Goal: Transaction & Acquisition: Purchase product/service

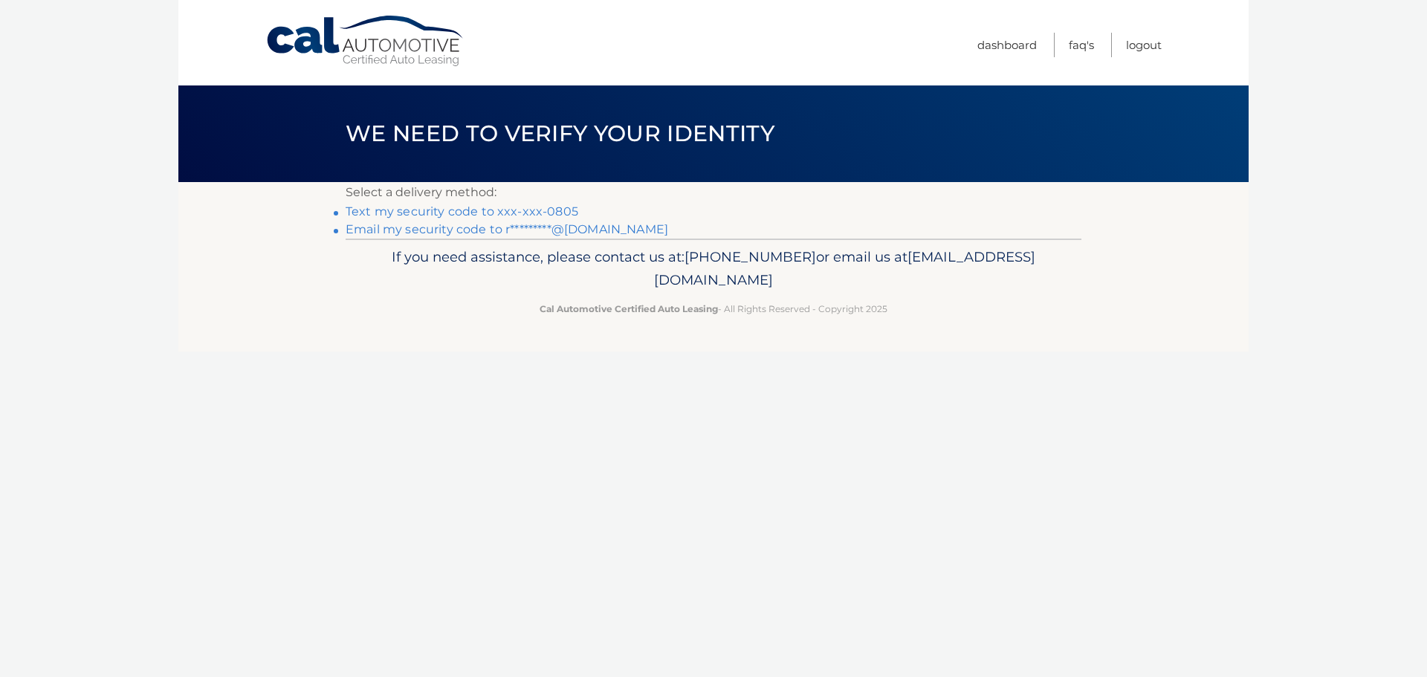
click at [524, 216] on link "Text my security code to xxx-xxx-0805" at bounding box center [462, 211] width 233 height 14
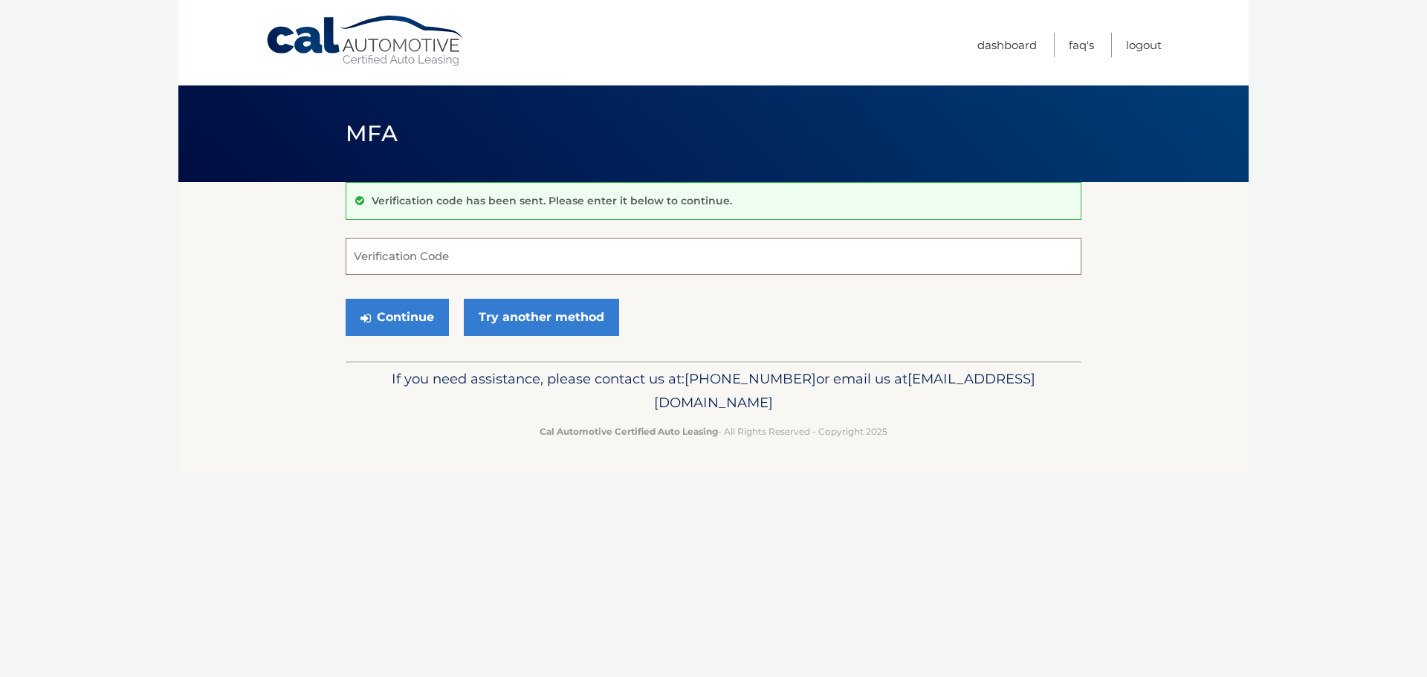
click at [490, 265] on input "Verification Code" at bounding box center [714, 256] width 736 height 37
type input "904223"
click at [498, 313] on link "Try another method" at bounding box center [541, 317] width 155 height 37
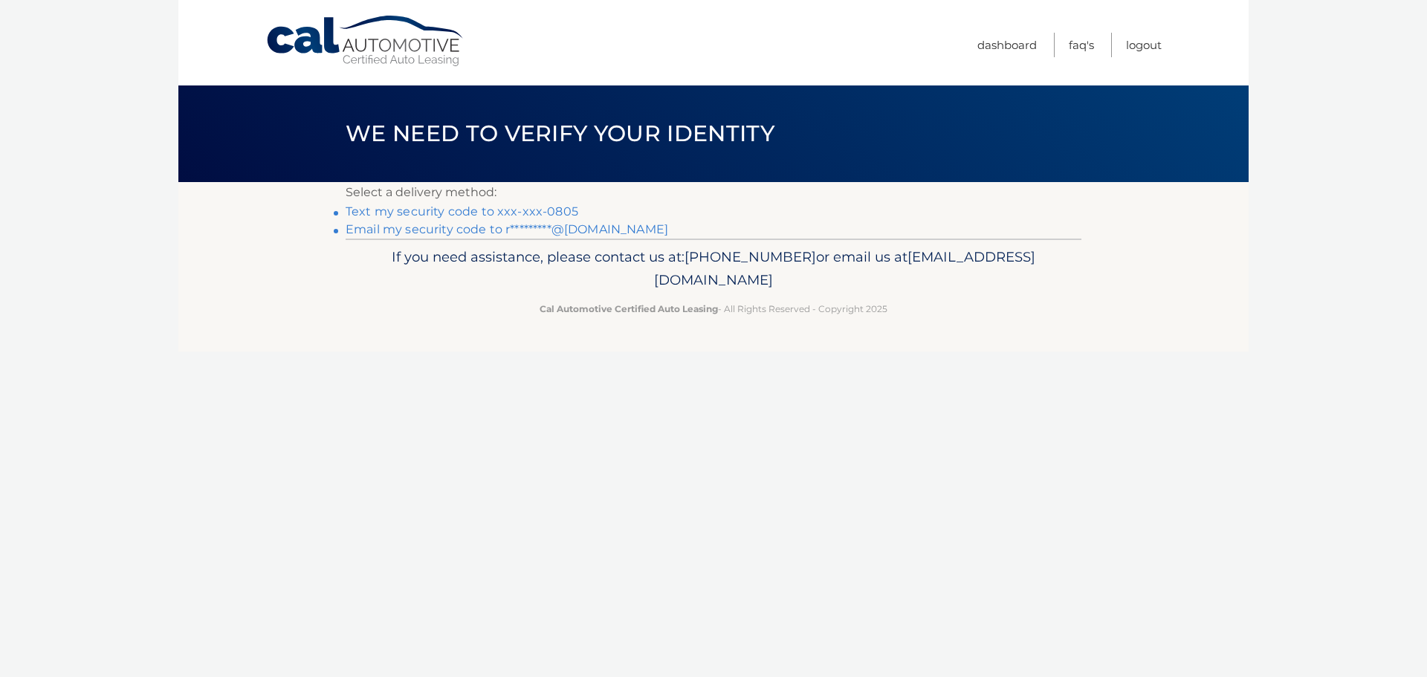
click at [471, 211] on link "Text my security code to xxx-xxx-0805" at bounding box center [462, 211] width 233 height 14
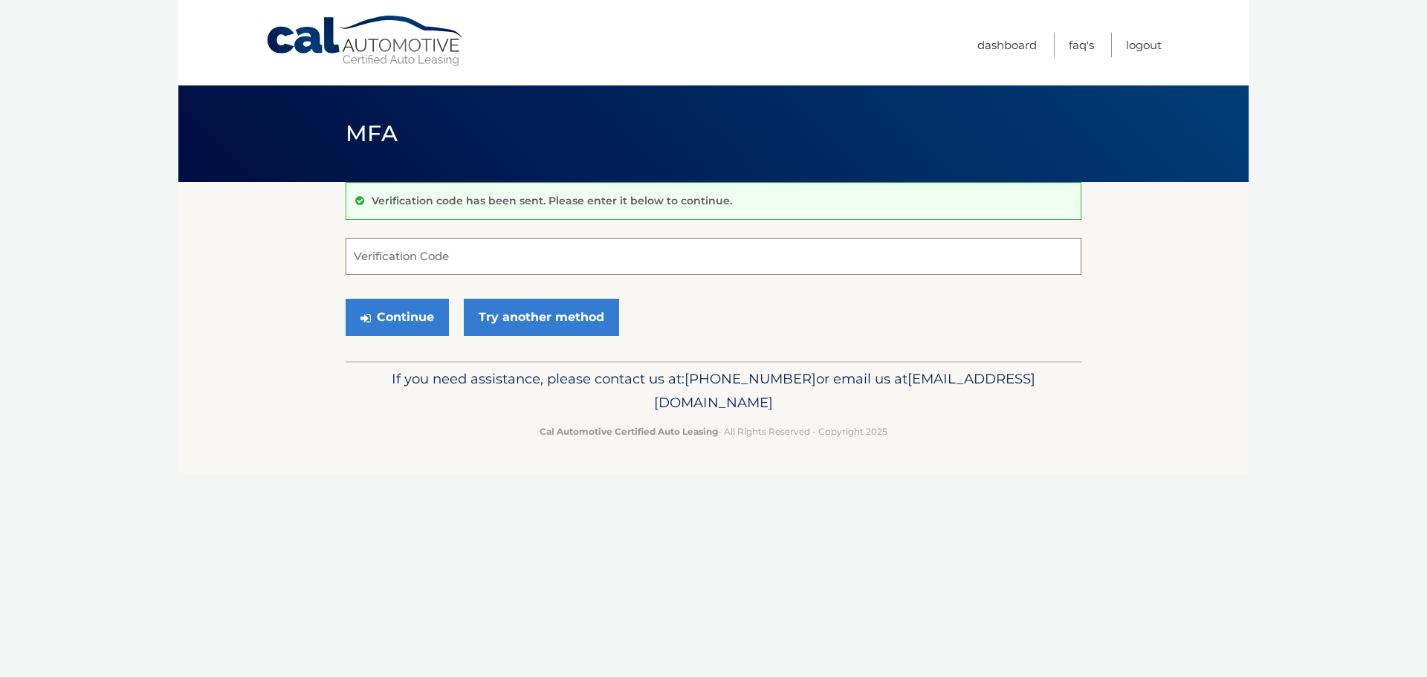
click at [414, 256] on input "Verification Code" at bounding box center [714, 256] width 736 height 37
type input "522050"
click at [417, 303] on button "Continue" at bounding box center [397, 317] width 103 height 37
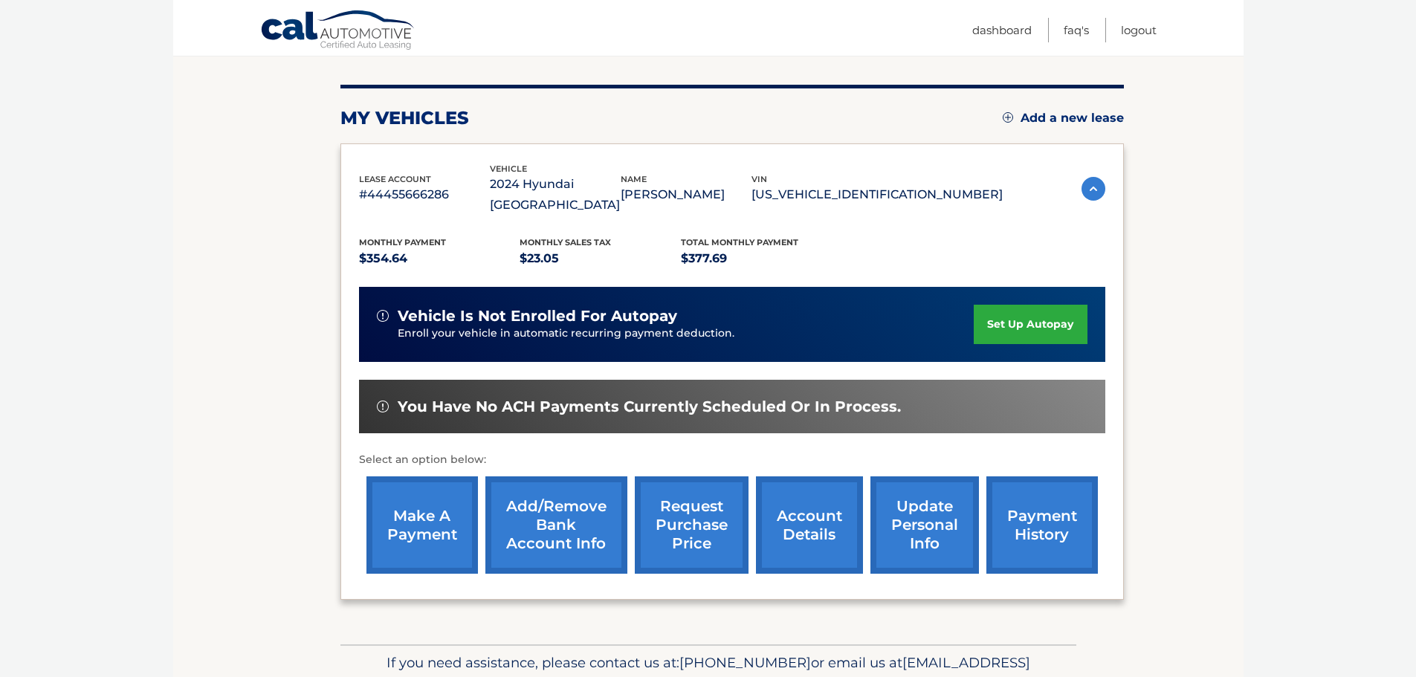
scroll to position [223, 0]
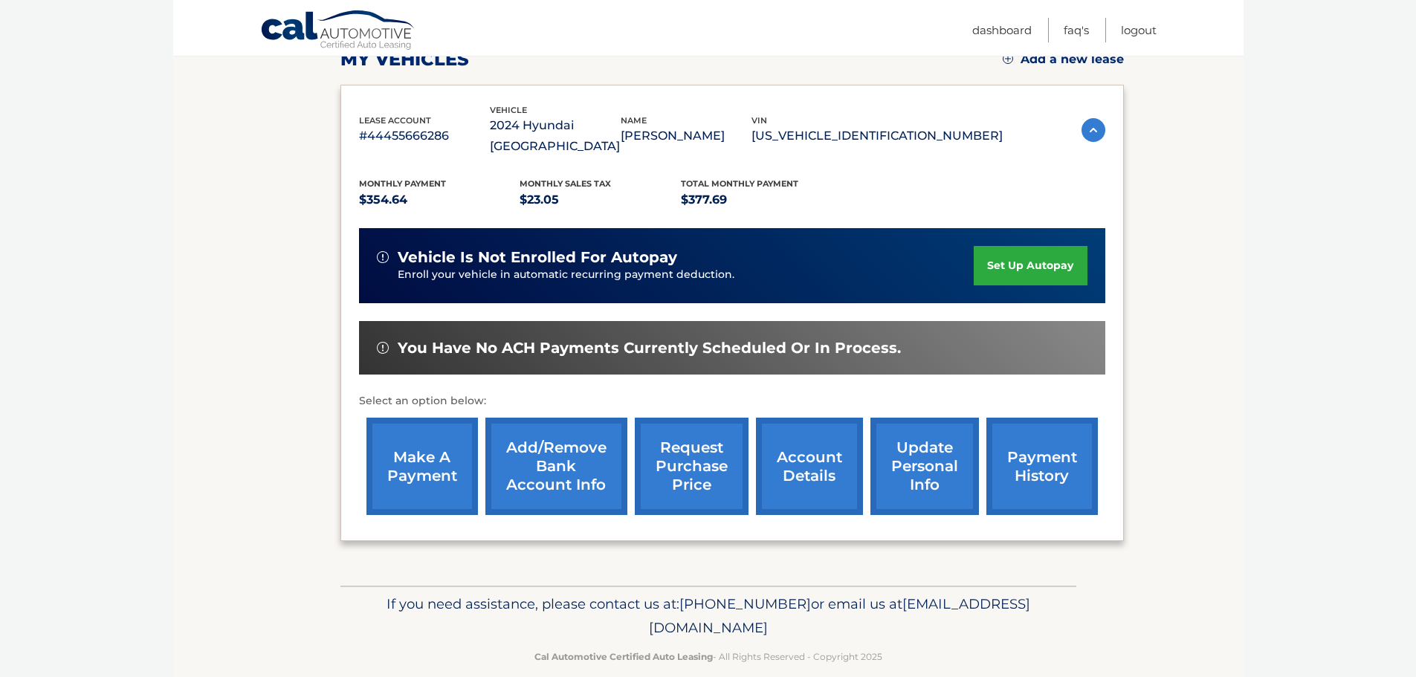
click at [430, 472] on link "make a payment" at bounding box center [421, 466] width 111 height 97
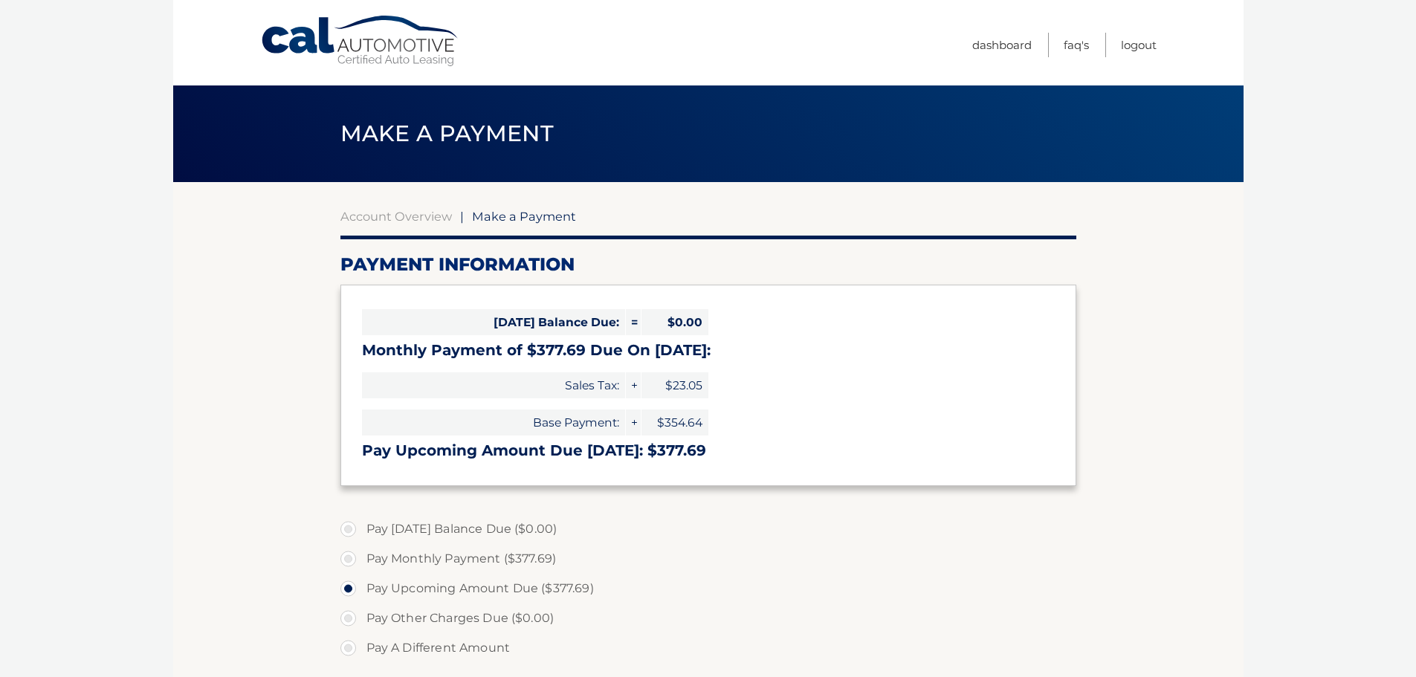
select select "NWU1NGM0Y2QtYzViNC00YTkwLWFiNDgtYjAzMmE1NDRjNzQ0"
click at [678, 323] on span "$0.00" at bounding box center [674, 322] width 67 height 26
click at [668, 452] on h3 "Pay Upcoming Amount Due Sep 13: $377.69" at bounding box center [708, 450] width 693 height 19
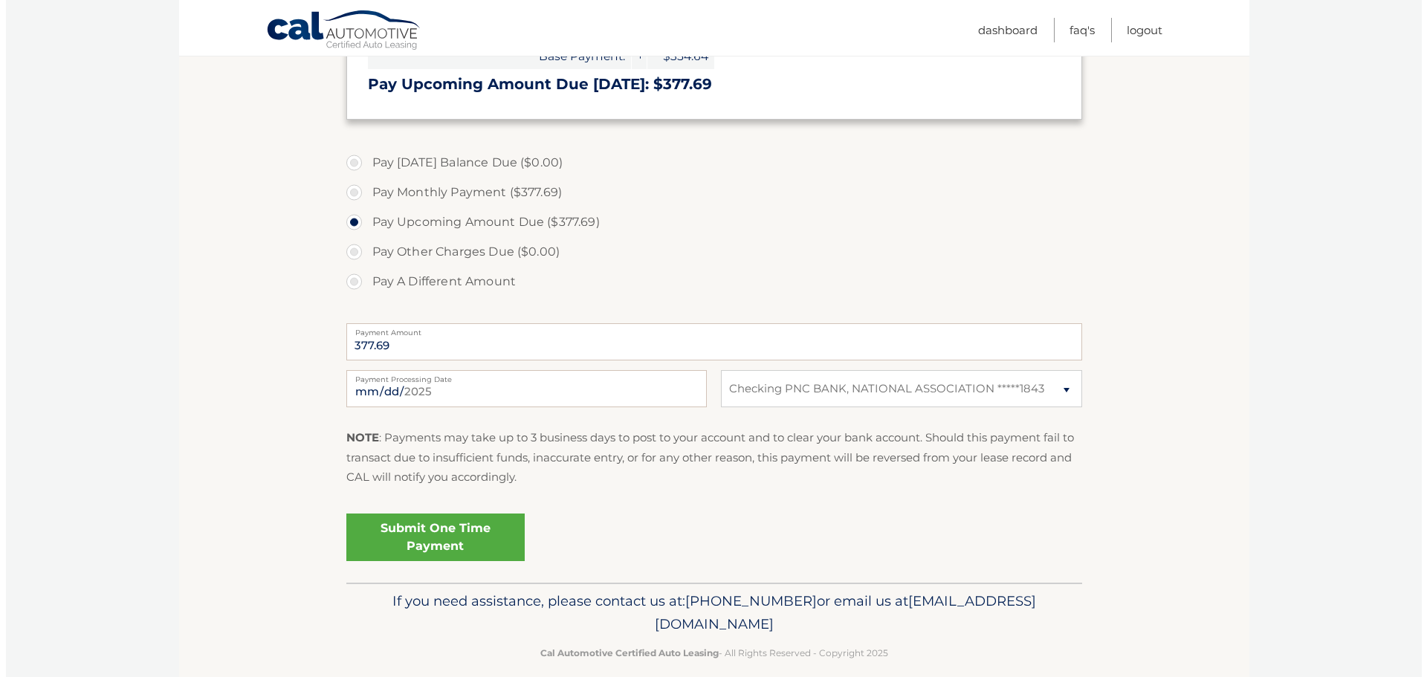
scroll to position [385, 0]
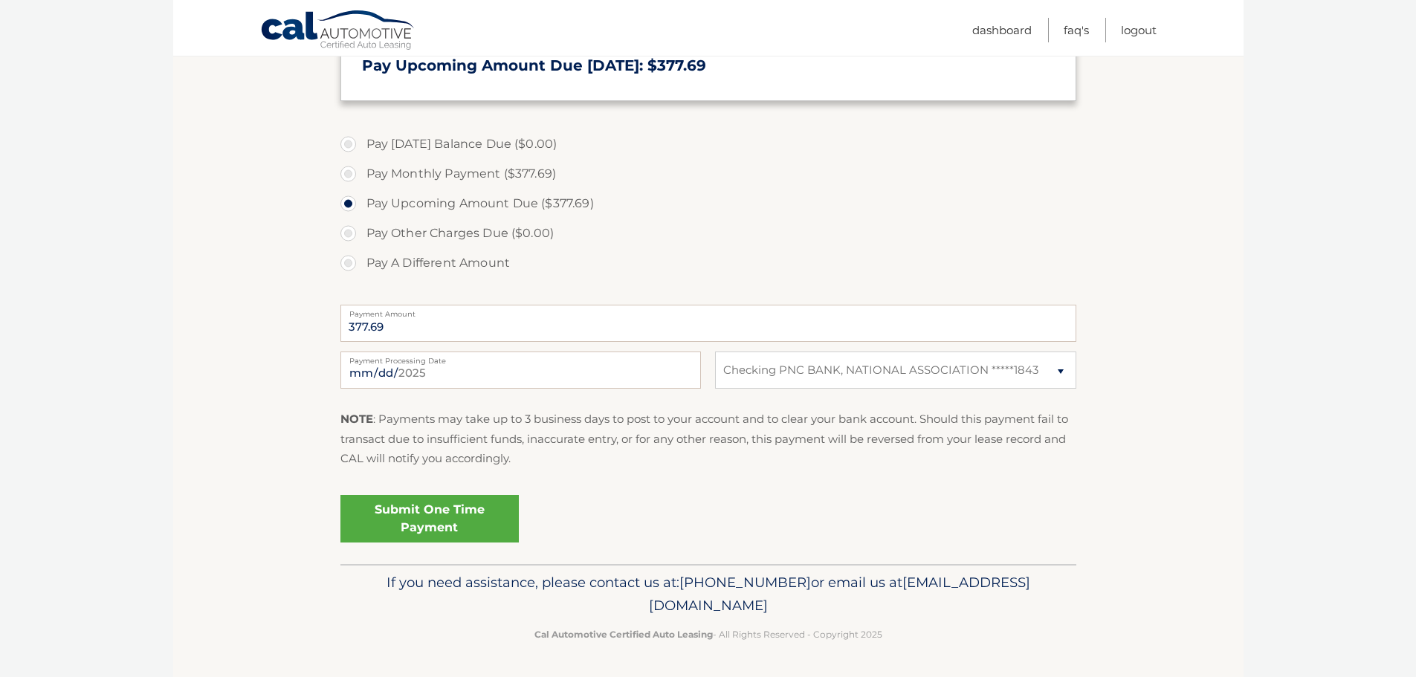
click at [382, 519] on link "Submit One Time Payment" at bounding box center [429, 519] width 178 height 48
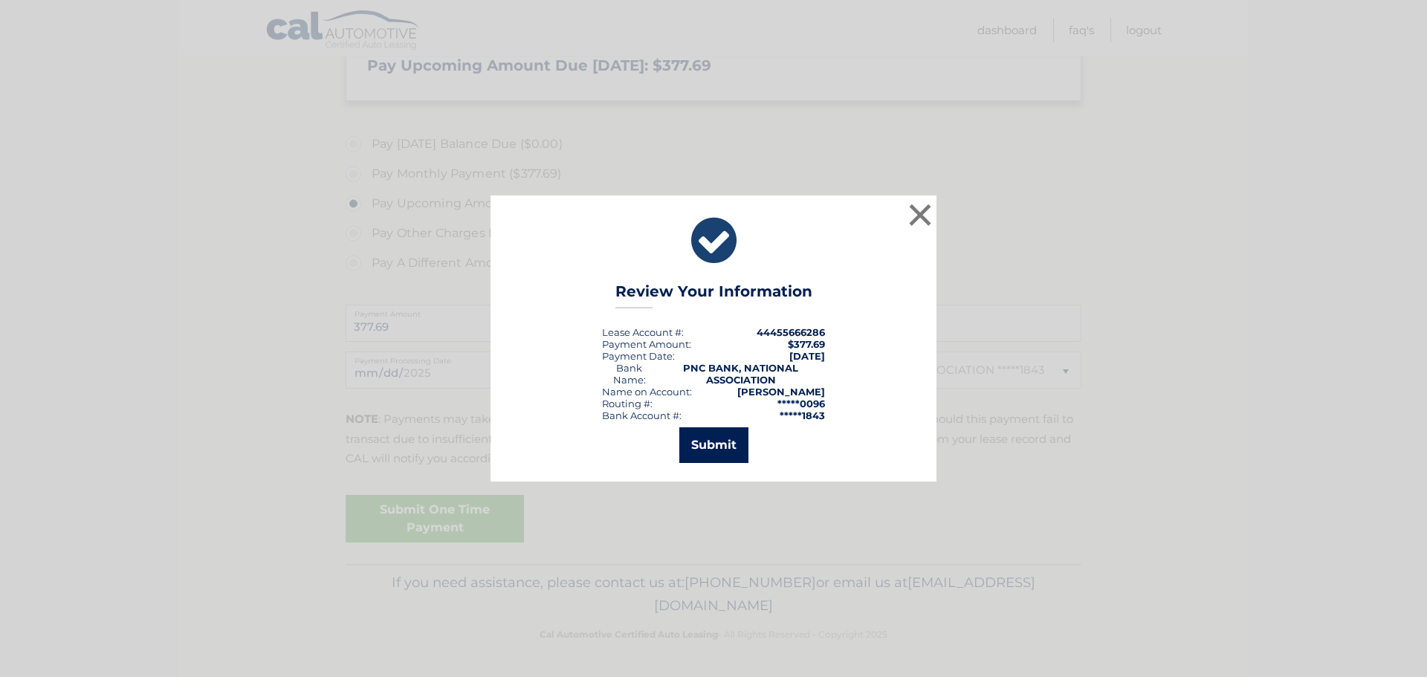
click at [708, 448] on button "Submit" at bounding box center [713, 445] width 69 height 36
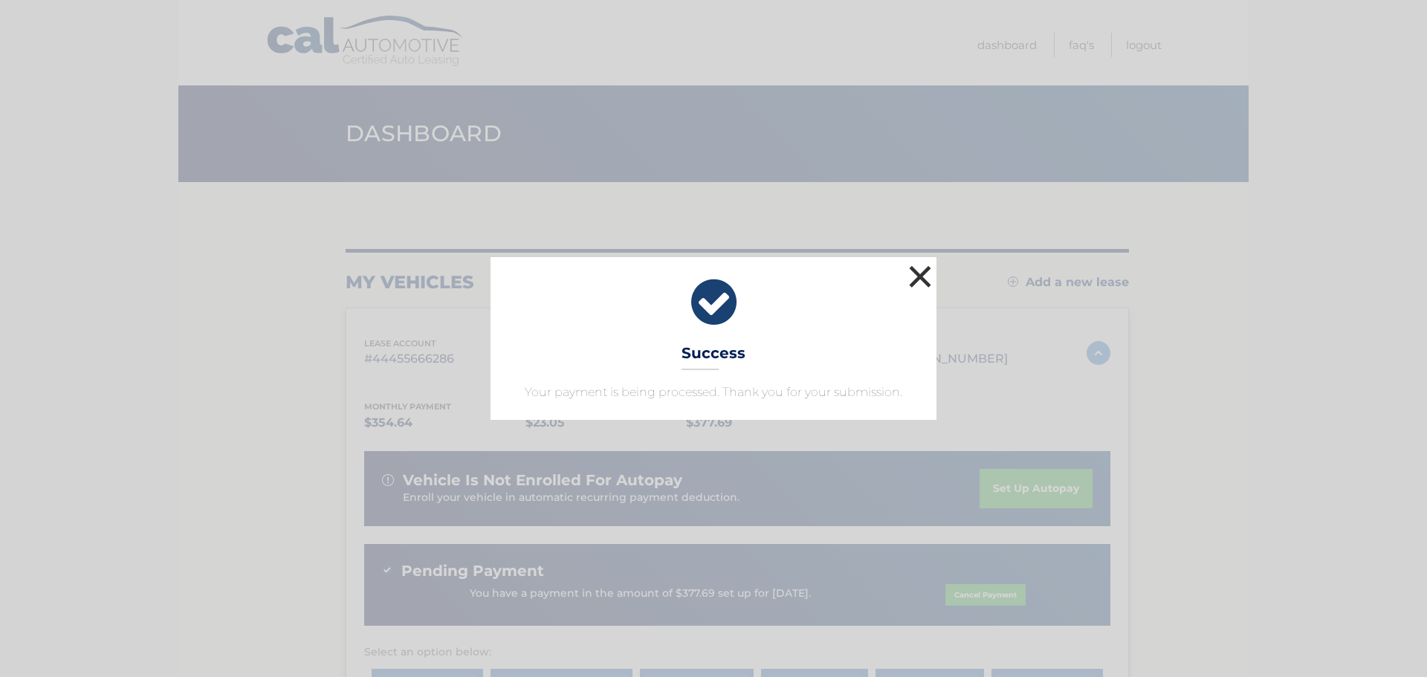
drag, startPoint x: 913, startPoint y: 280, endPoint x: 933, endPoint y: 280, distance: 19.3
click at [914, 280] on button "×" at bounding box center [920, 277] width 30 height 30
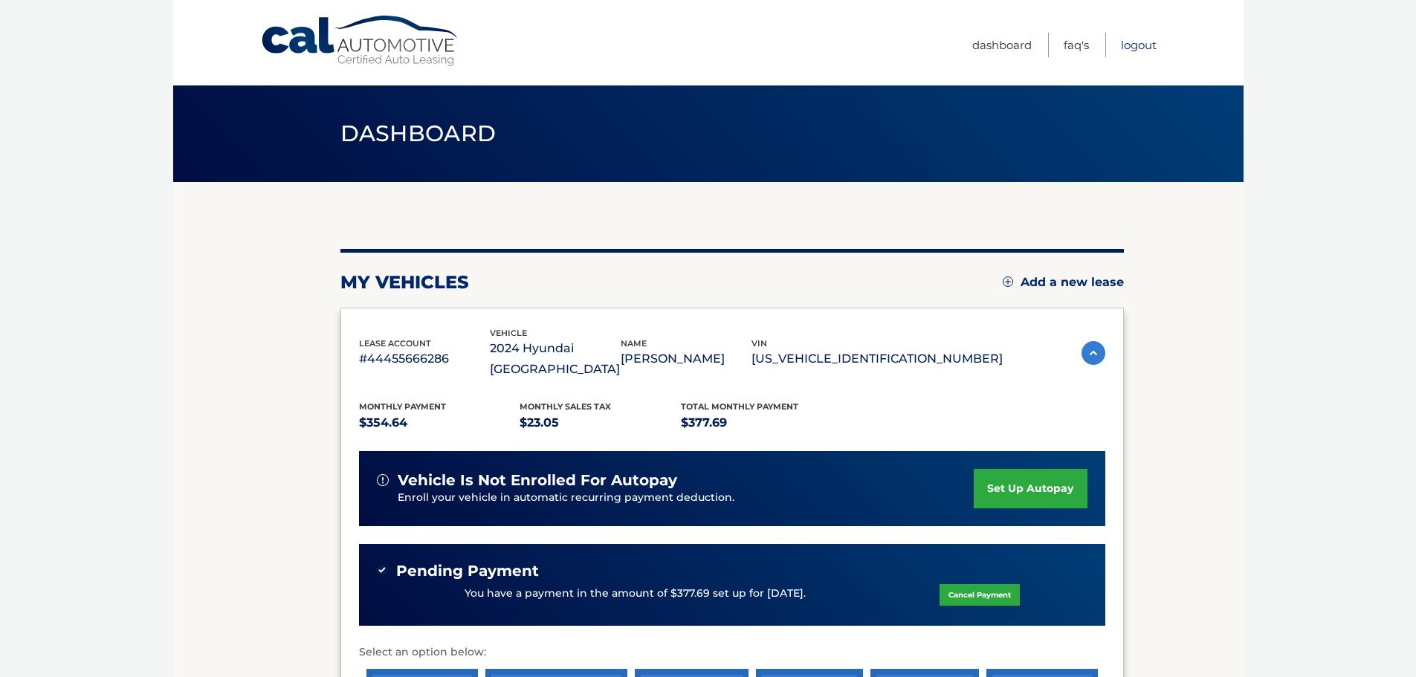
click at [1139, 45] on link "Logout" at bounding box center [1139, 45] width 36 height 25
